Goal: Transaction & Acquisition: Purchase product/service

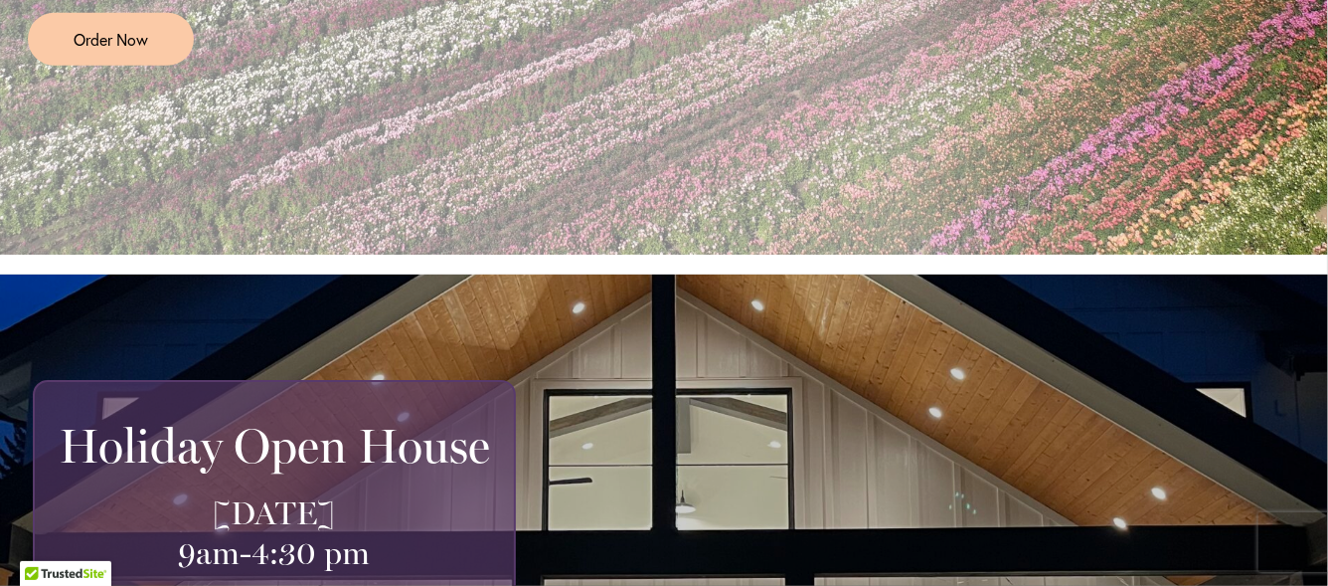
scroll to position [497, 0]
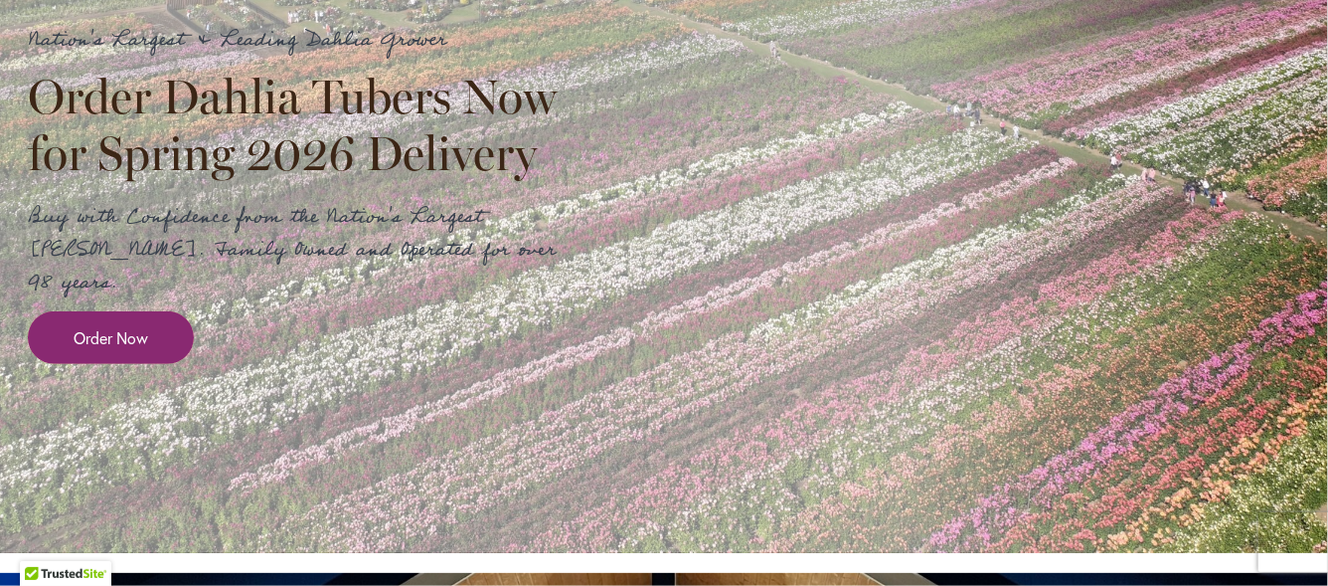
click at [82, 326] on span "Order Now" at bounding box center [111, 337] width 75 height 23
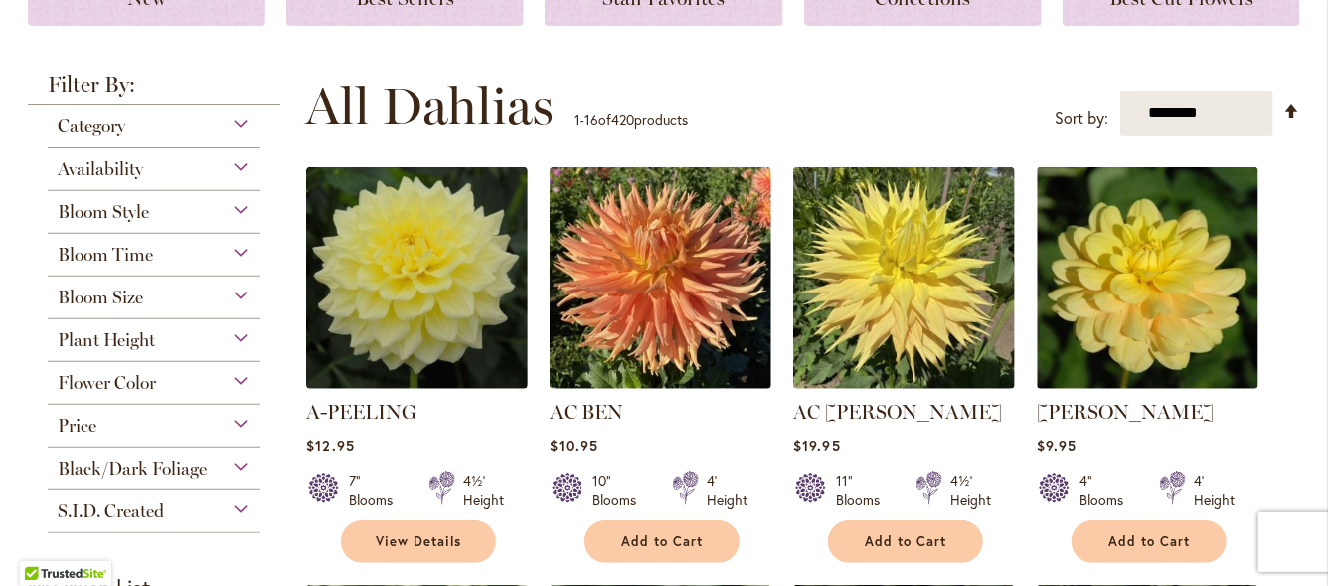
scroll to position [297, 0]
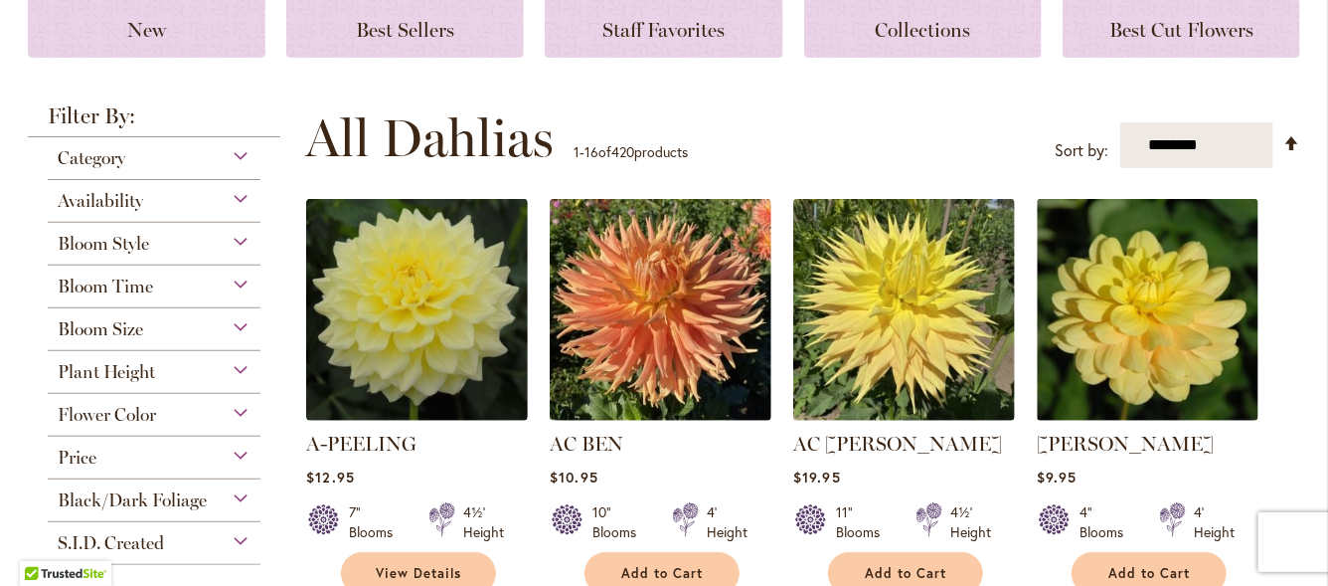
click at [229, 152] on div "Category" at bounding box center [154, 153] width 213 height 32
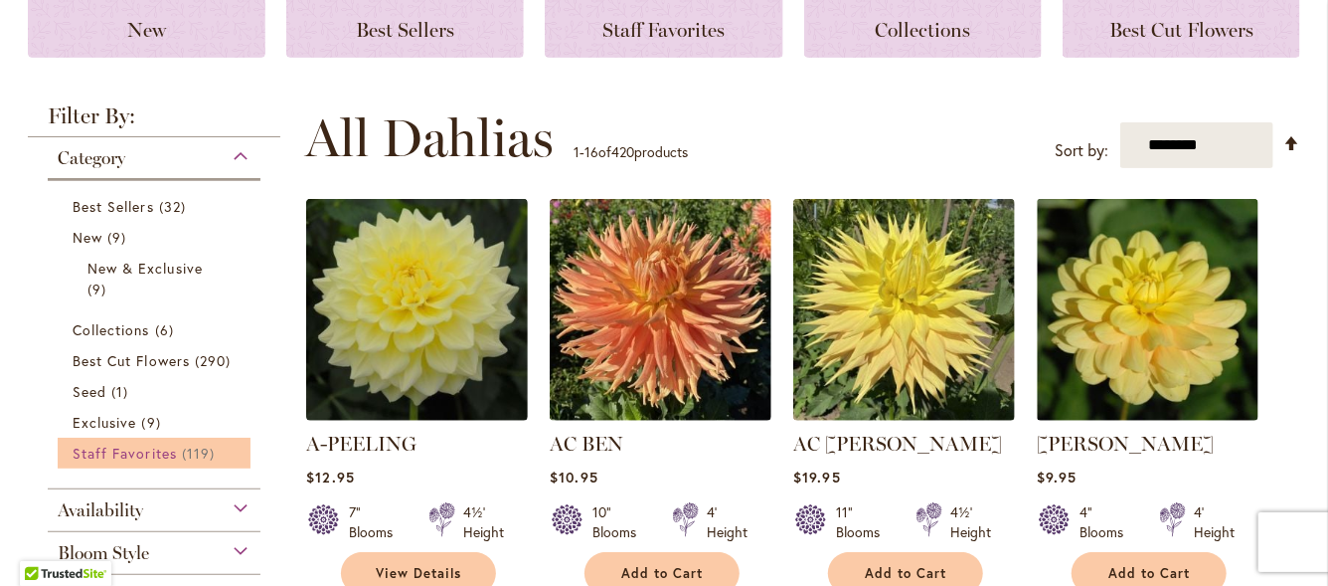
click at [132, 450] on span "Staff Favorites" at bounding box center [125, 452] width 104 height 19
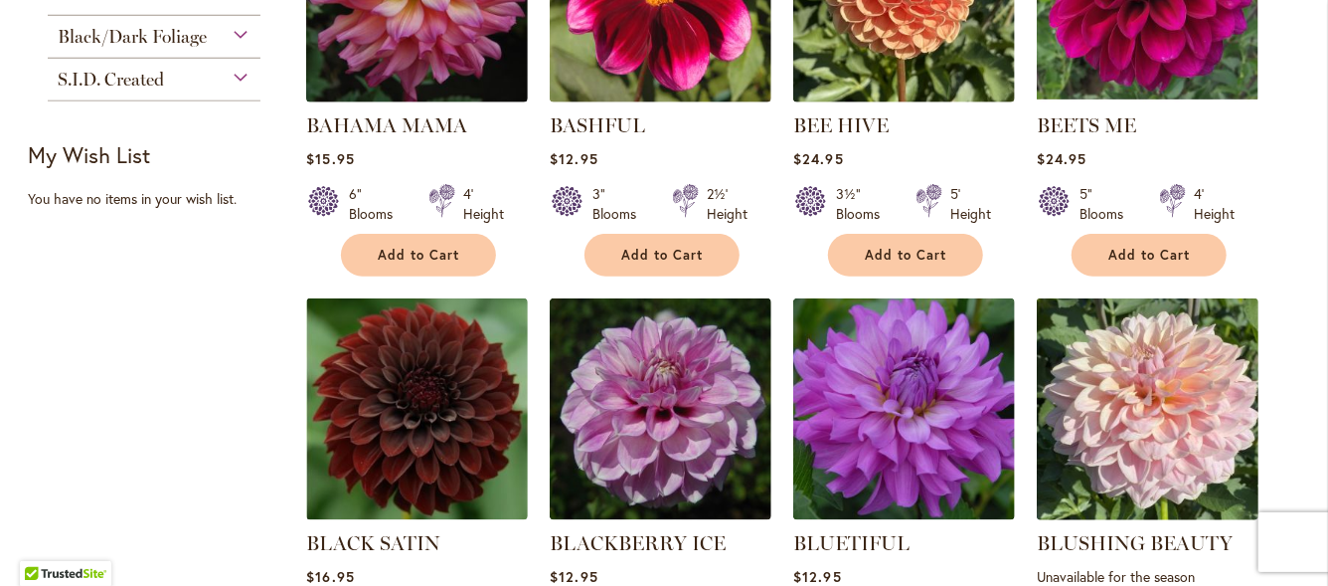
scroll to position [1093, 0]
